Goal: Navigation & Orientation: Find specific page/section

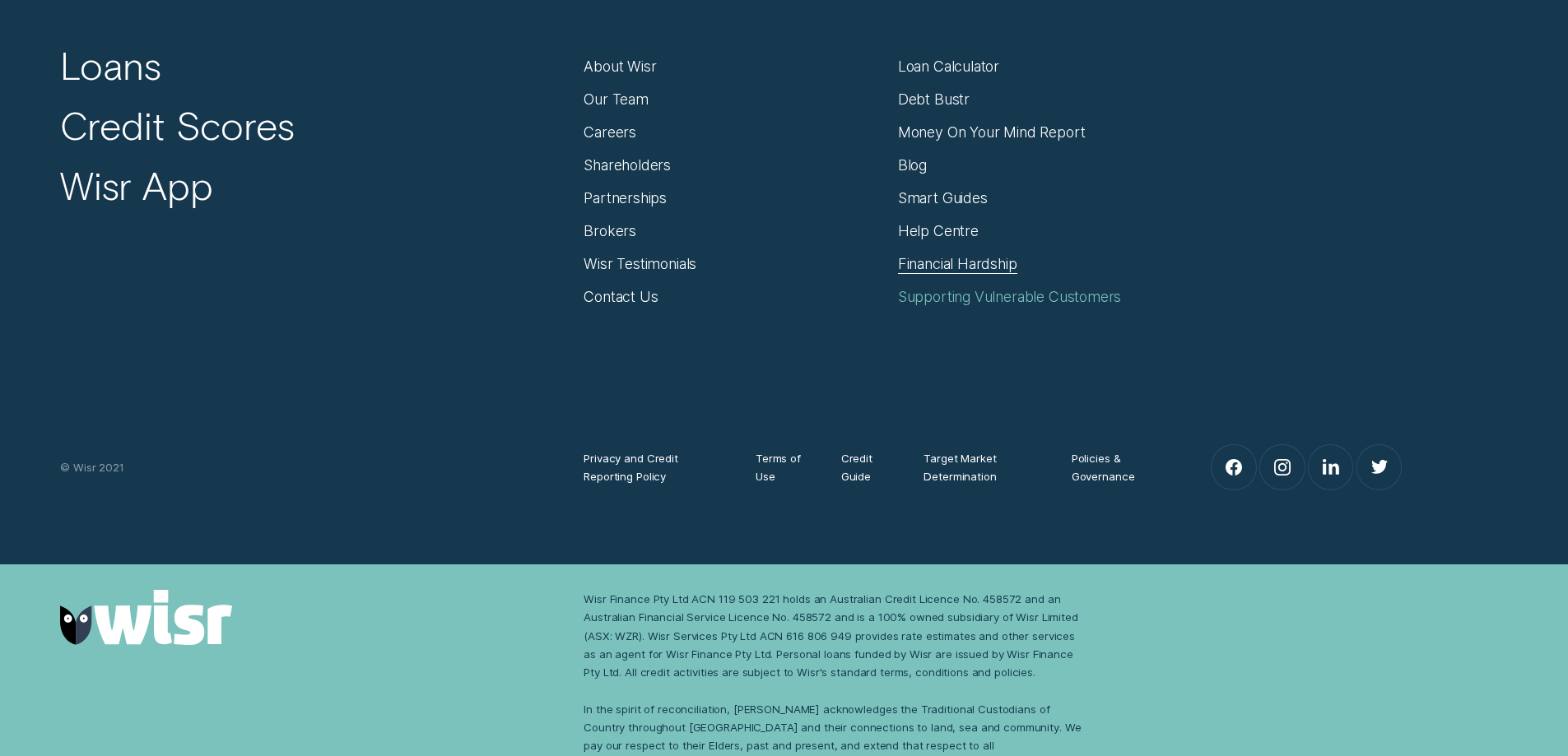
scroll to position [11298, 0]
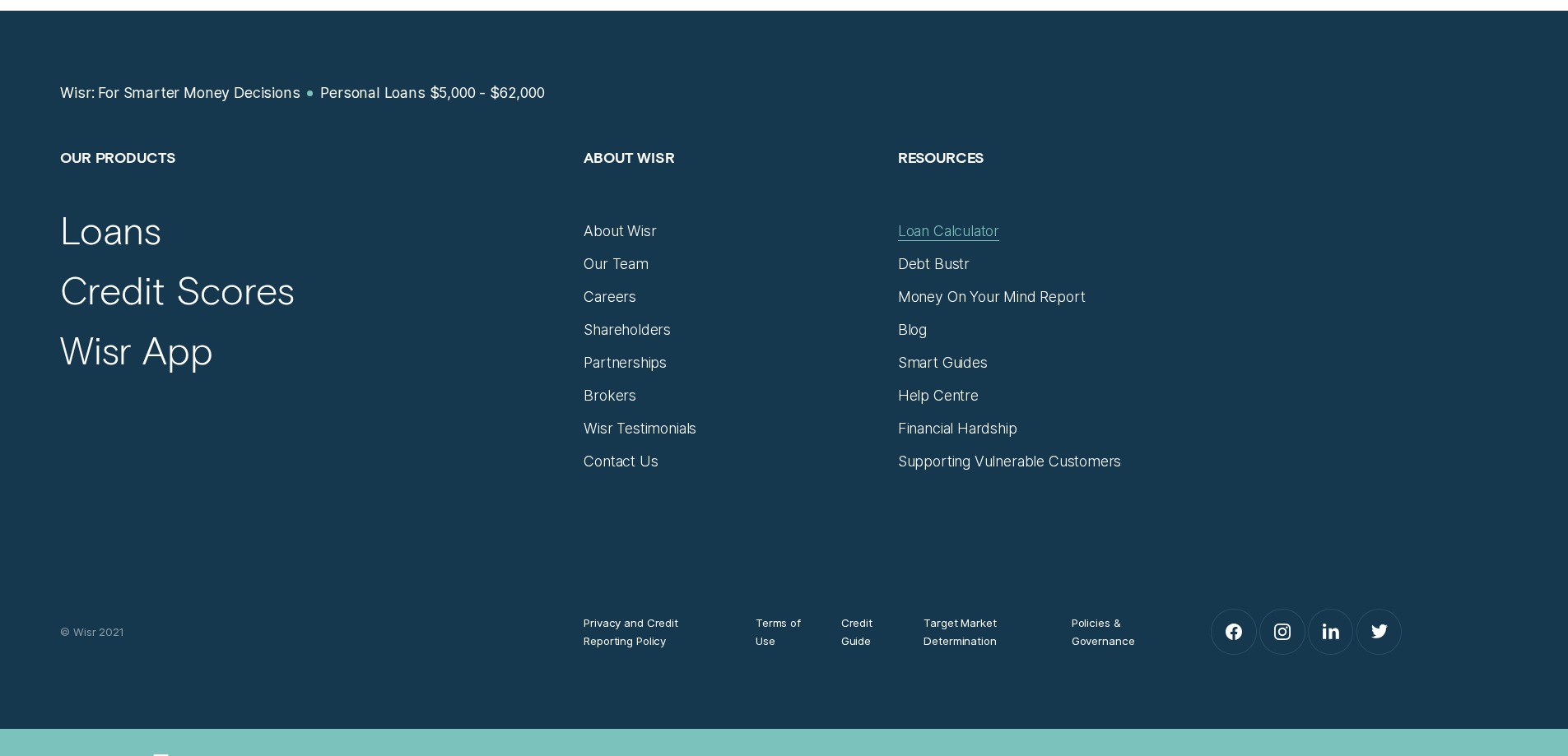
click at [933, 223] on div "Loan Calculator" at bounding box center [949, 231] width 102 height 18
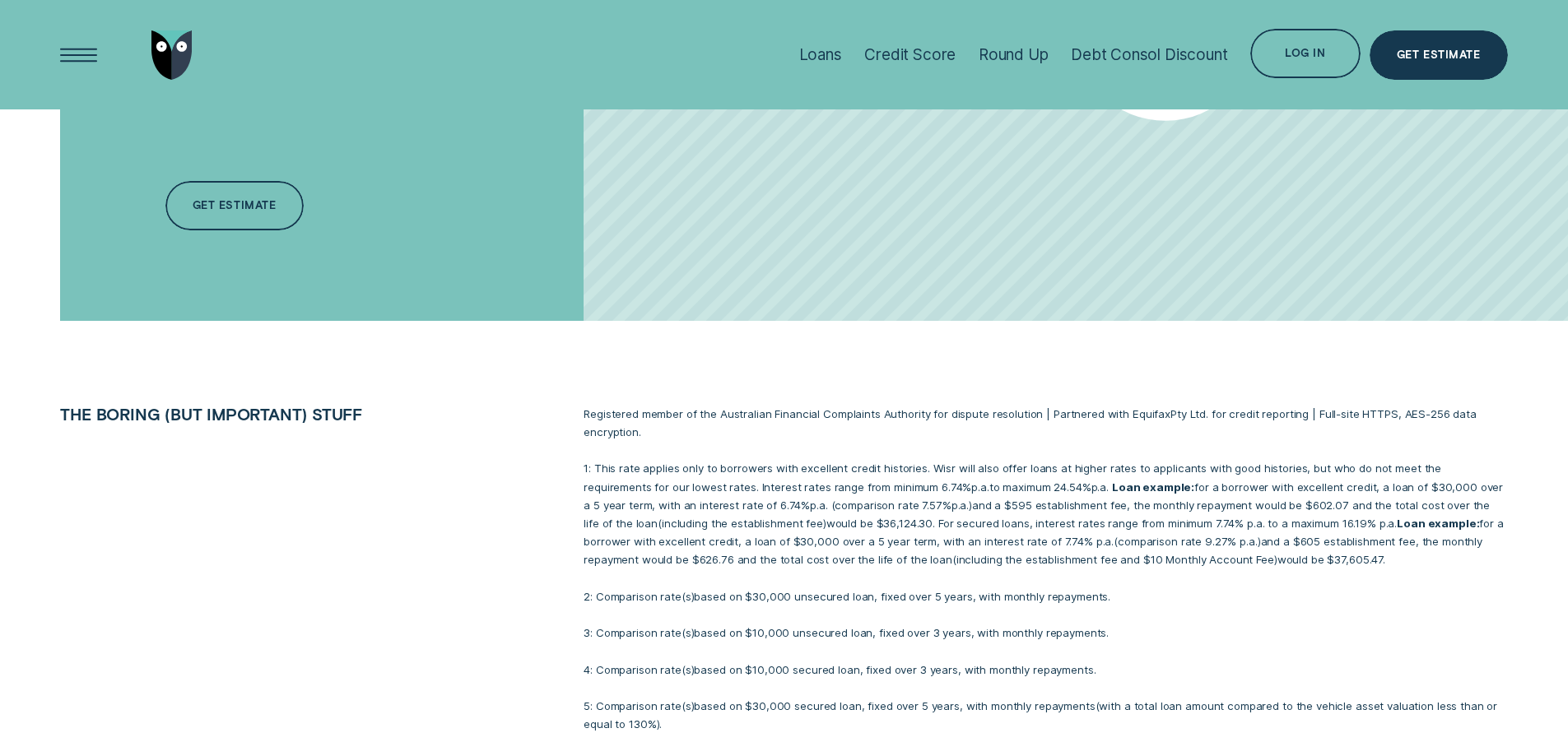
scroll to position [1070, 0]
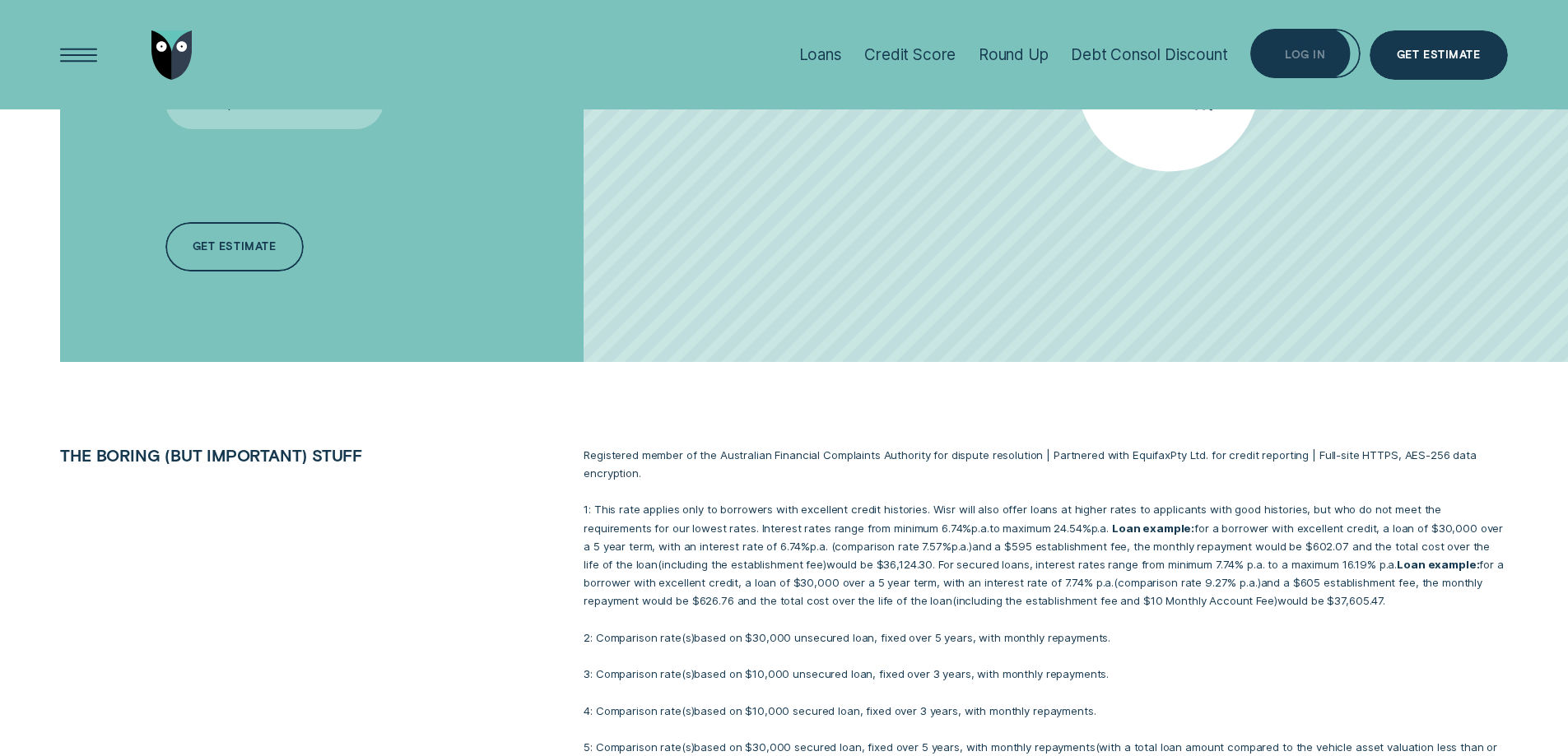
click at [1316, 46] on div "Log in" at bounding box center [1304, 53] width 109 height 49
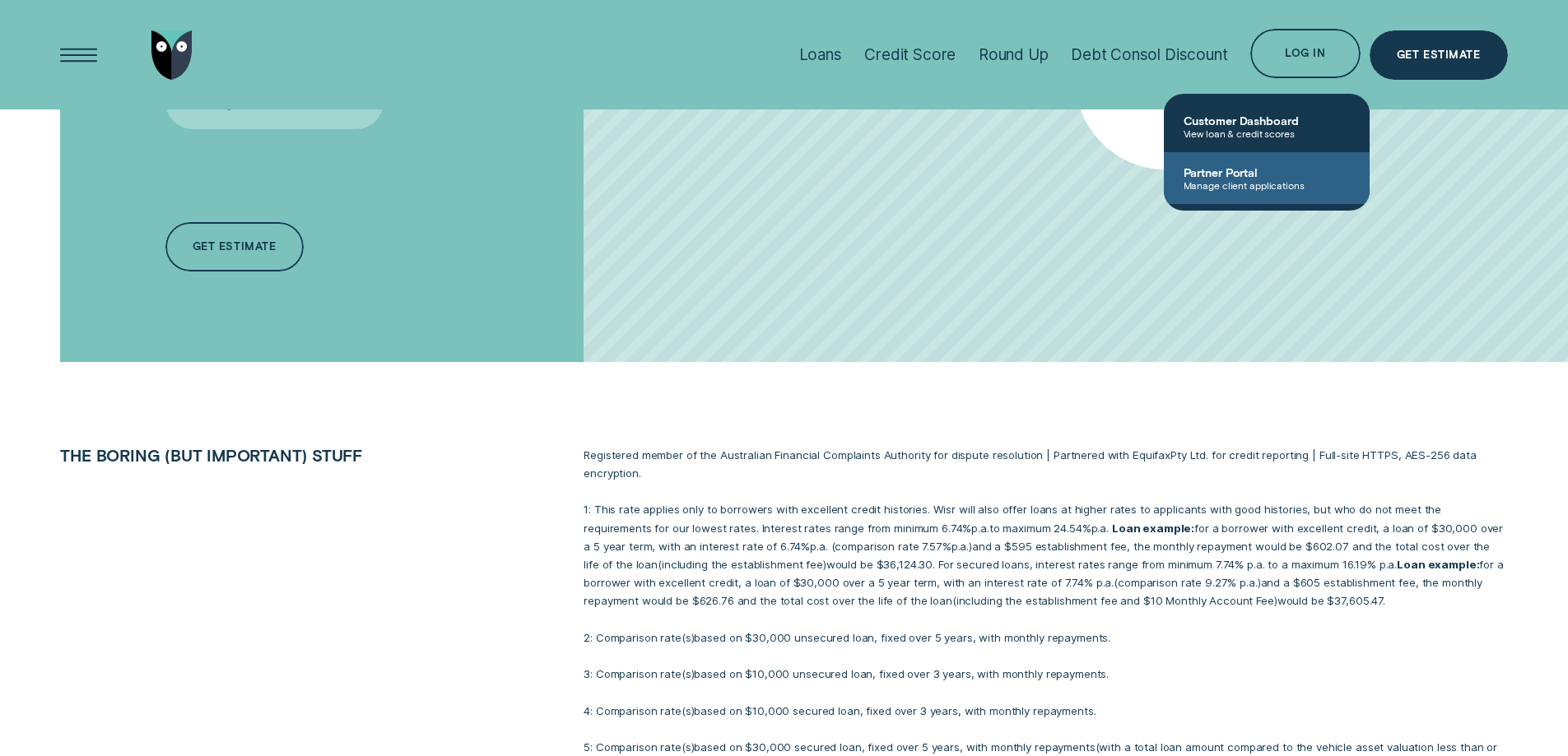
click at [1243, 187] on span "Manage client applications" at bounding box center [1267, 185] width 166 height 11
